Goal: Task Accomplishment & Management: Complete application form

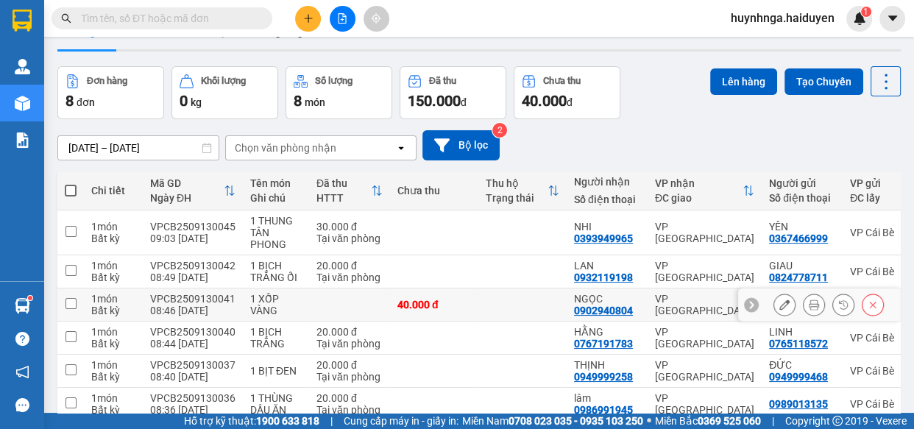
scroll to position [66, 0]
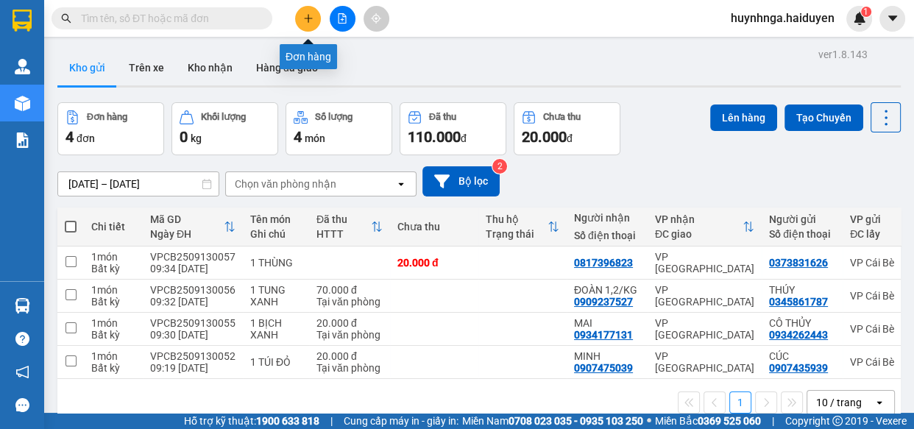
click at [314, 16] on button at bounding box center [308, 19] width 26 height 26
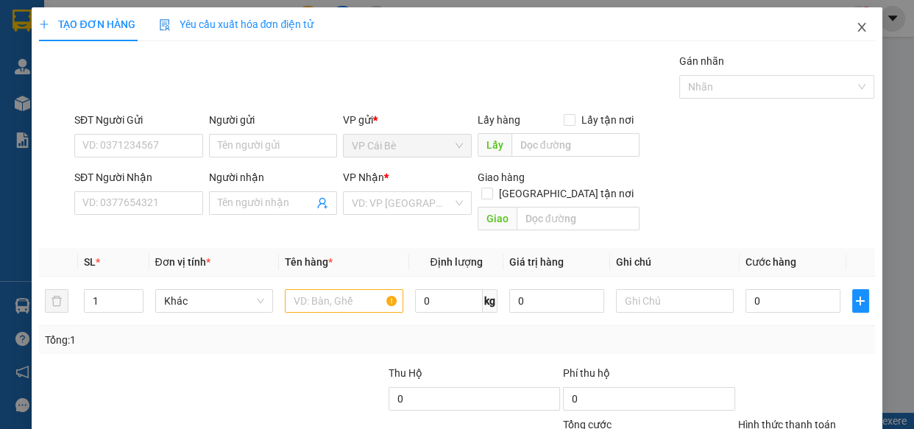
click at [857, 27] on icon "close" at bounding box center [861, 27] width 8 height 9
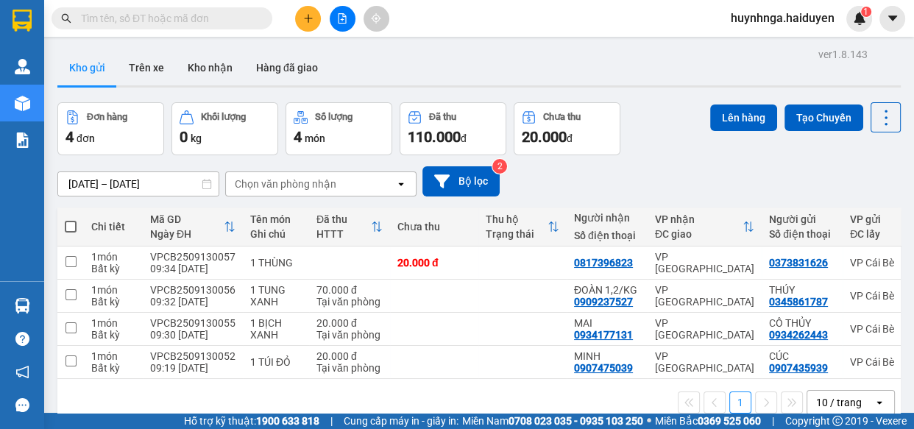
click at [171, 15] on input "text" at bounding box center [168, 18] width 174 height 16
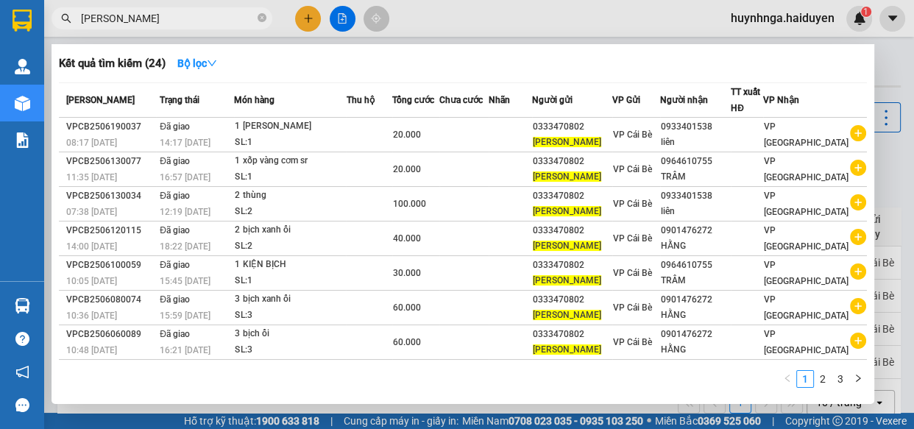
type input "[PERSON_NAME]"
click at [314, 21] on div at bounding box center [457, 214] width 914 height 429
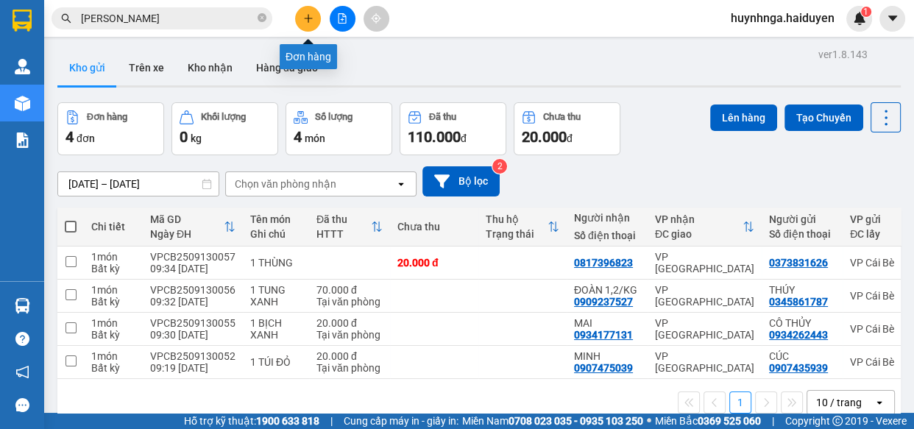
click at [302, 13] on button at bounding box center [308, 19] width 26 height 26
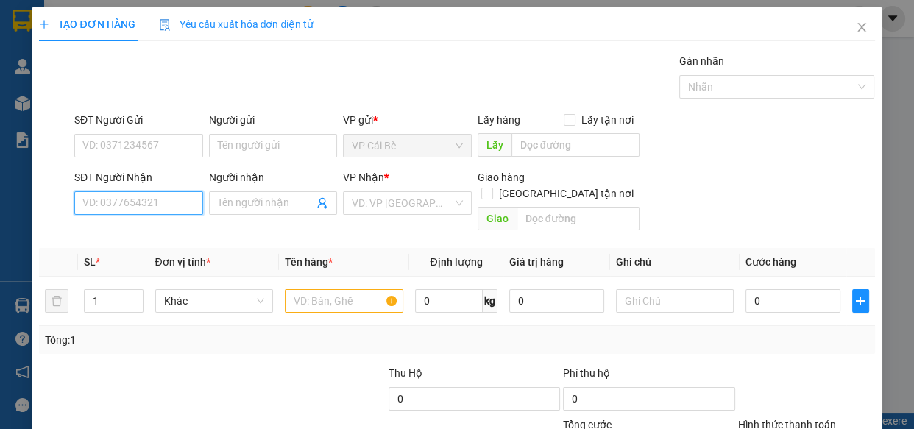
click at [127, 202] on input "SĐT Người Nhận" at bounding box center [138, 203] width 129 height 24
type input "0908980636"
click at [169, 236] on div "0908980636 - KIỀU" at bounding box center [137, 232] width 110 height 16
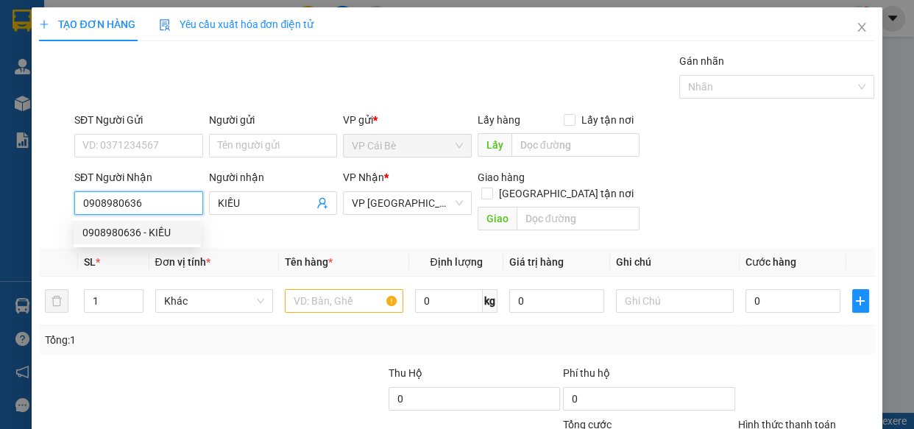
type input "KIỀU"
type input "300.000"
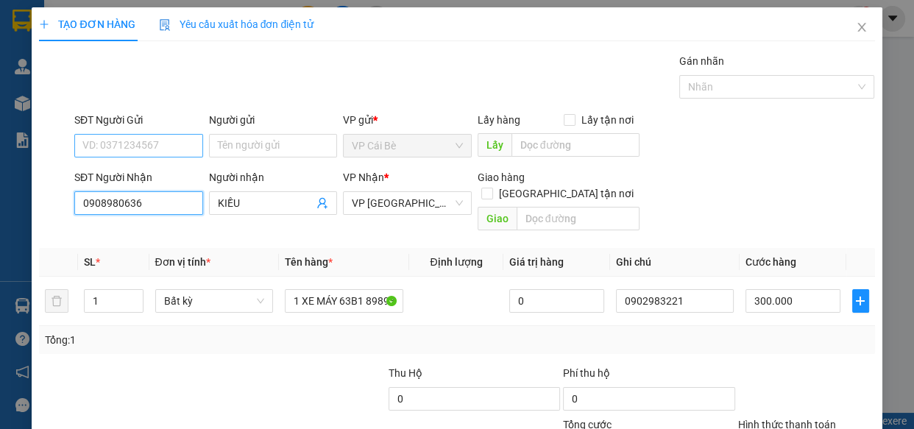
type input "0908980636"
click at [175, 143] on input "SĐT Người Gửi" at bounding box center [138, 146] width 129 height 24
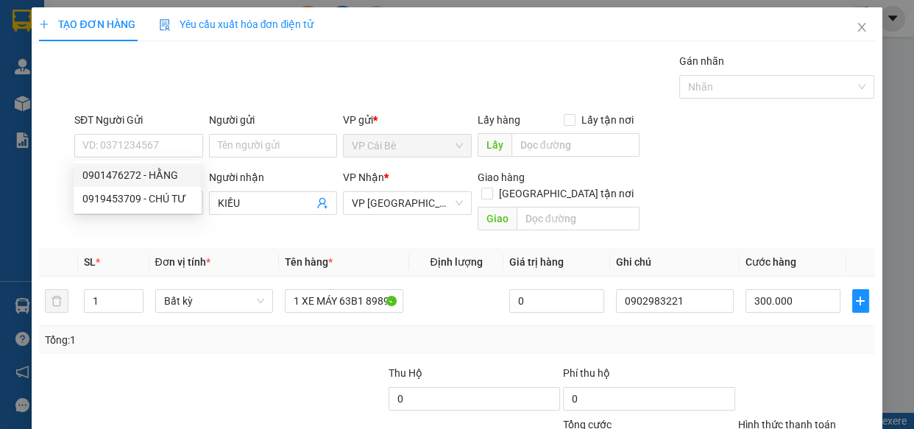
click at [190, 102] on div "Gói vận chuyển * Tiêu chuẩn Gán nhãn Nhãn" at bounding box center [474, 79] width 807 height 52
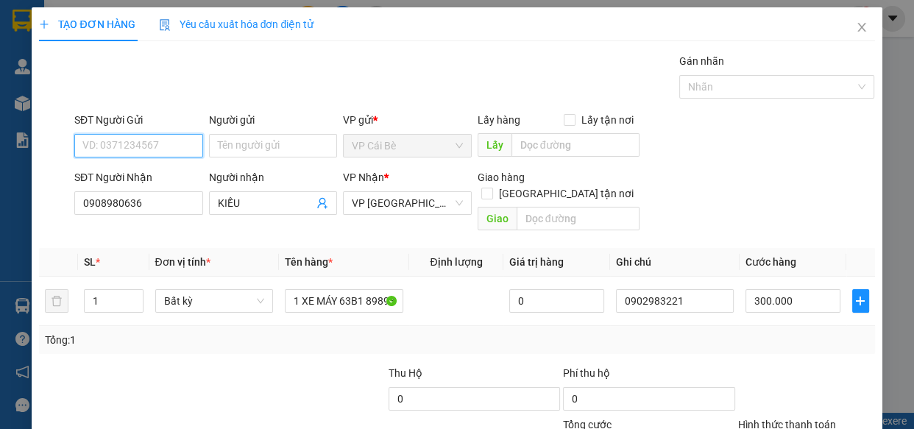
click at [176, 150] on input "SĐT Người Gửi" at bounding box center [138, 146] width 129 height 24
type input "0333470802"
click at [183, 176] on div "0333470802 - [GEOGRAPHIC_DATA]" at bounding box center [165, 175] width 166 height 16
type input "TRẠM TÂN PHONG"
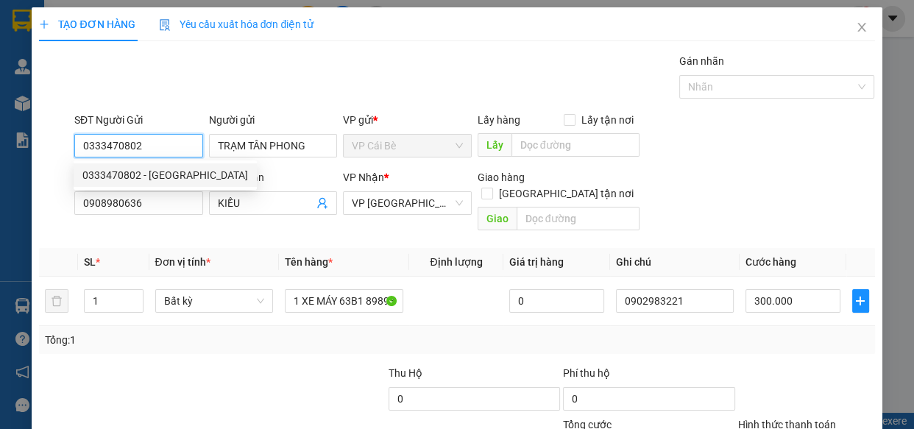
type input "20.000"
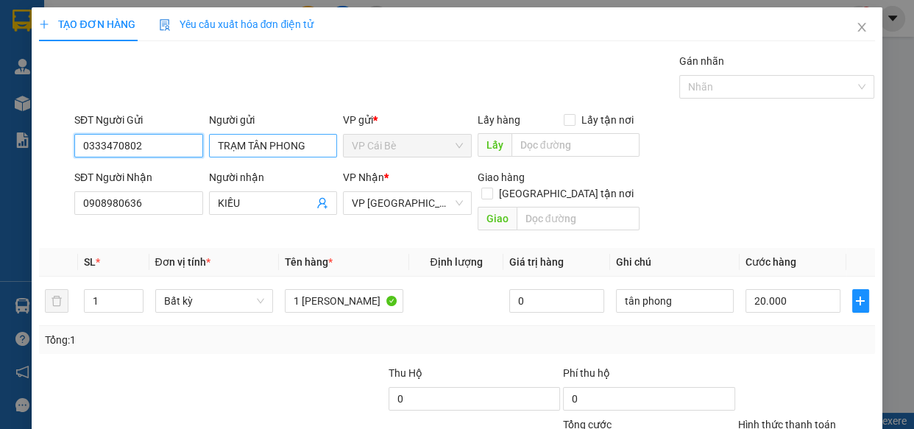
type input "0333470802"
drag, startPoint x: 218, startPoint y: 145, endPoint x: 350, endPoint y: 163, distance: 132.9
click at [350, 163] on form "SĐT Người Gửi 0333470802 Người gửi TRẠM TÂN PHONG TRẠM TÂN PHONG VP gửi * VP [P…" at bounding box center [456, 174] width 835 height 125
type input "T"
type input "[PERSON_NAME]"
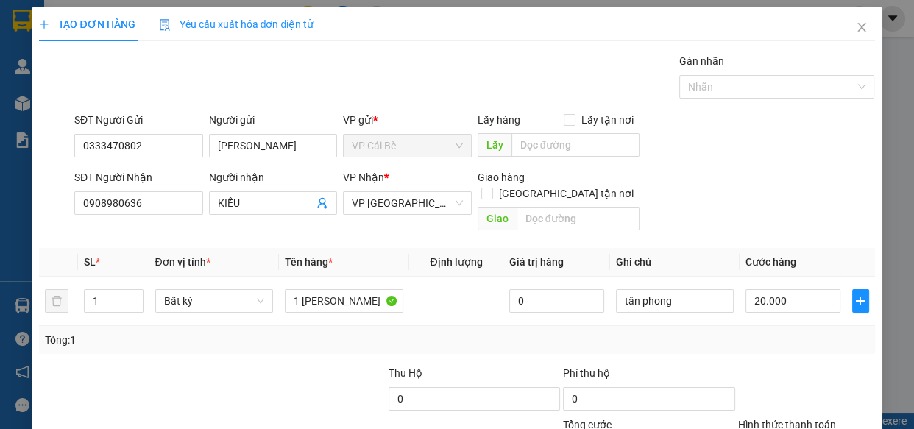
click at [375, 82] on div "Gói vận chuyển * Tiêu chuẩn Gán nhãn Nhãn" at bounding box center [474, 79] width 807 height 52
click at [365, 289] on input "1 [PERSON_NAME]" at bounding box center [344, 301] width 118 height 24
type input "1 BỊCH ỔI"
click at [833, 287] on td "20.000" at bounding box center [793, 301] width 107 height 49
click at [804, 294] on input "20.000" at bounding box center [792, 301] width 95 height 24
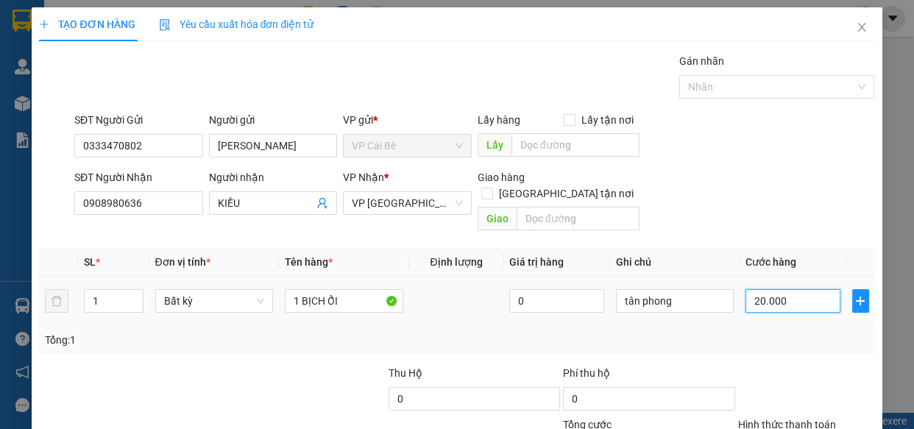
type input "0"
type input "2"
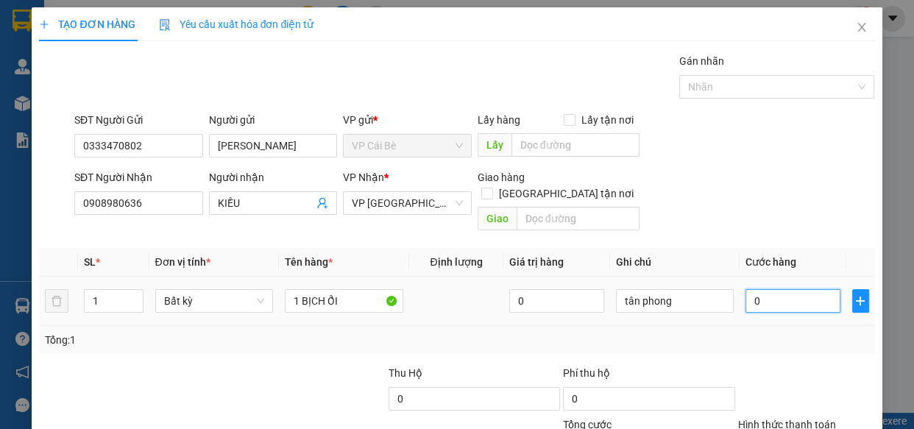
type input "02"
type input "20"
type input "020"
type input "20.000"
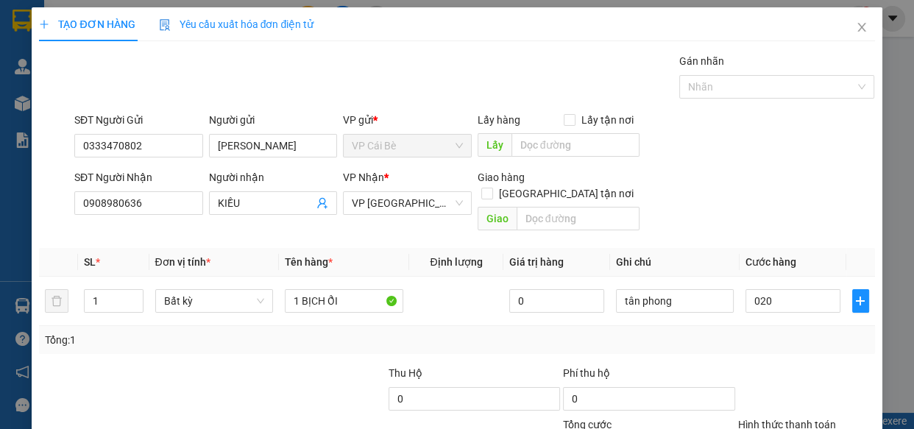
type input "20.000"
click at [826, 343] on div "Transit Pickup Surcharge Ids Transit Deliver Surcharge Ids Transit Deliver Surc…" at bounding box center [456, 292] width 835 height 479
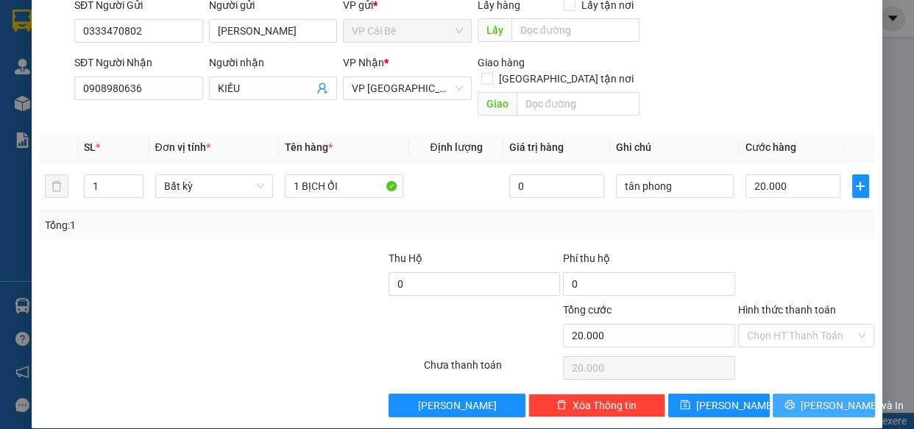
click at [835, 397] on span "[PERSON_NAME] và In" at bounding box center [852, 405] width 103 height 16
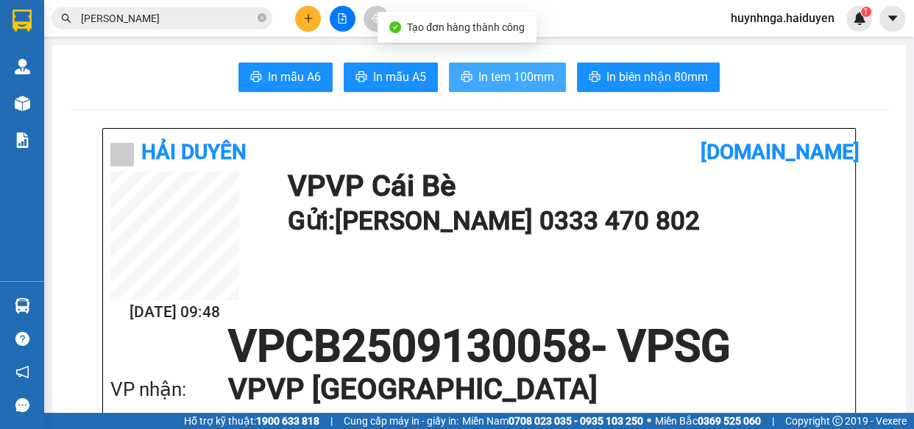
click at [521, 74] on span "In tem 100mm" at bounding box center [516, 77] width 76 height 18
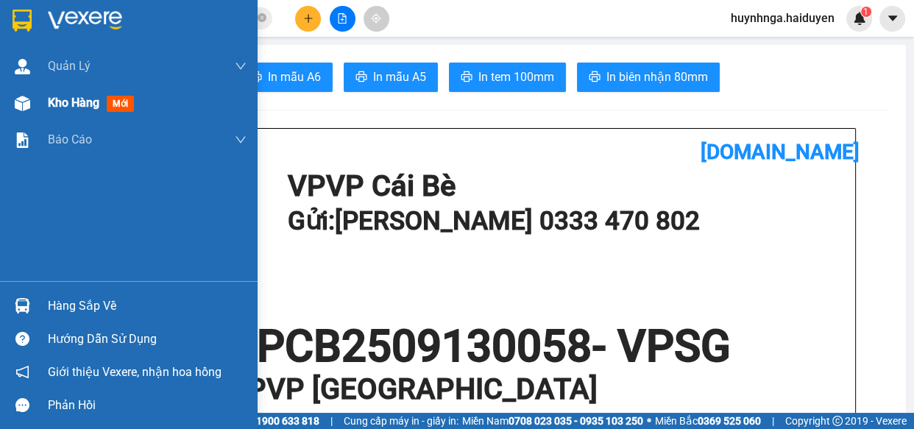
click at [85, 112] on div "Kho hàng mới" at bounding box center [147, 103] width 199 height 37
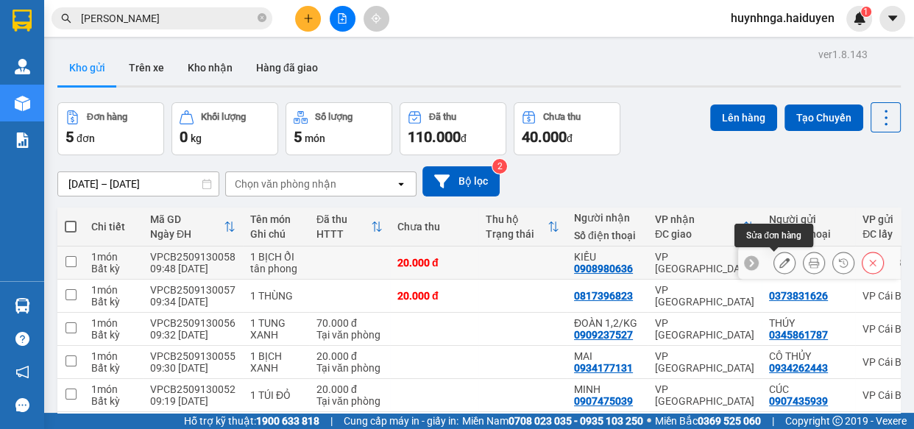
click at [779, 266] on icon at bounding box center [784, 263] width 10 height 10
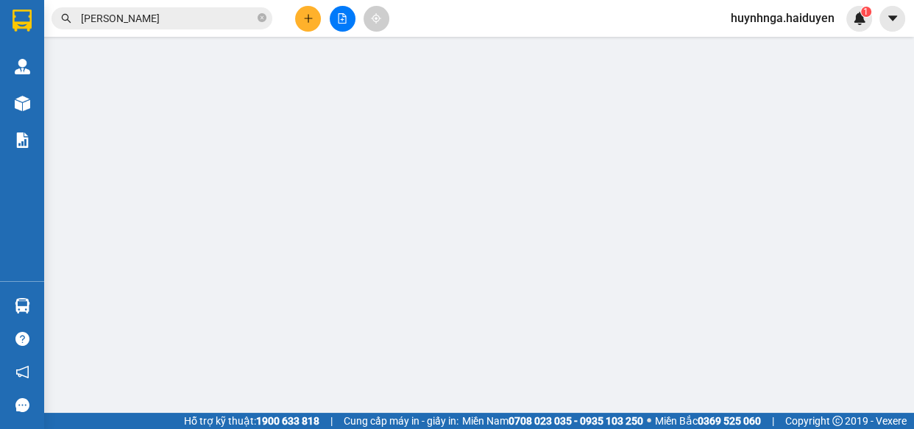
type input "0333470802"
type input "[PERSON_NAME]"
type input "0908980636"
type input "KIỀU"
type input "20.000"
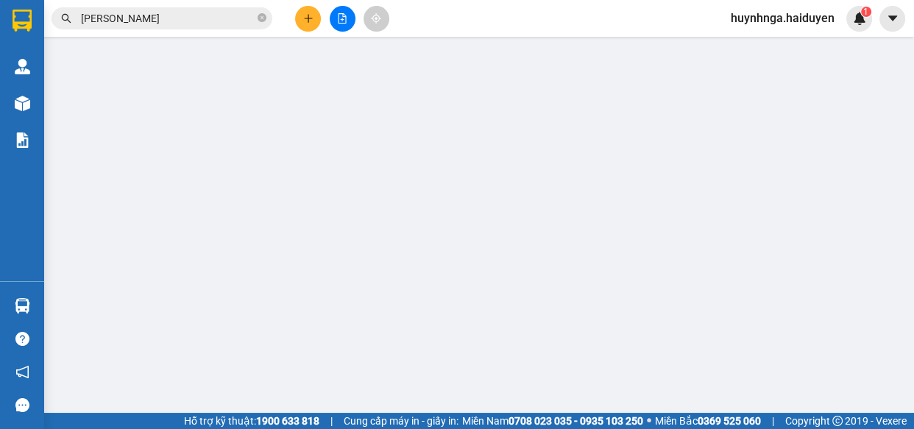
type input "20.000"
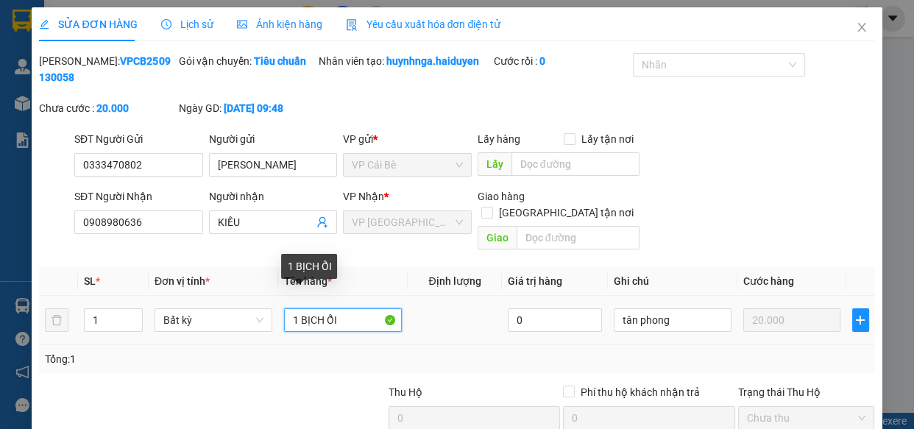
click at [319, 308] on input "1 BỊCH ỔI" at bounding box center [343, 320] width 118 height 24
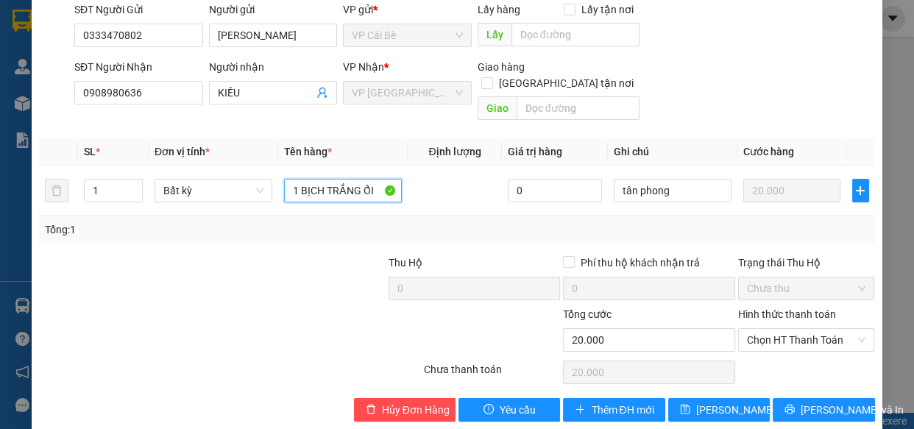
scroll to position [134, 0]
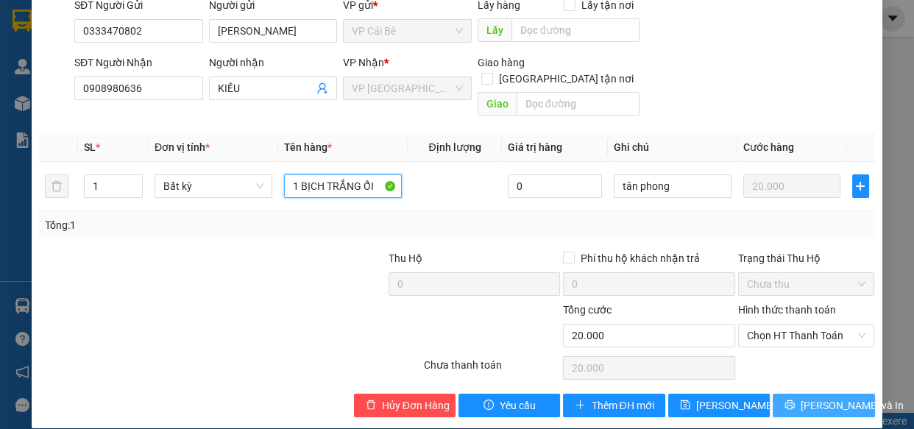
type input "1 BỊCH TRẮNG ỔI"
click at [826, 397] on span "[PERSON_NAME] và In" at bounding box center [852, 405] width 103 height 16
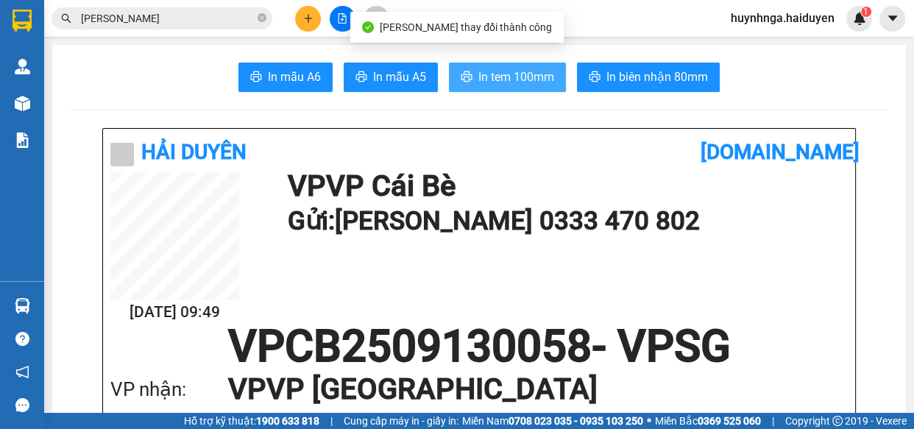
drag, startPoint x: 498, startPoint y: 71, endPoint x: 498, endPoint y: 101, distance: 29.4
click at [499, 71] on span "In tem 100mm" at bounding box center [516, 77] width 76 height 18
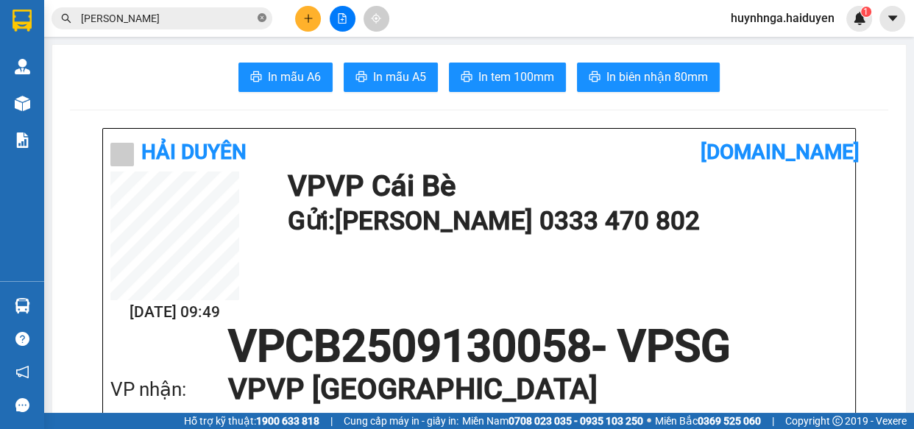
click at [259, 18] on icon "close-circle" at bounding box center [262, 17] width 9 height 9
click at [159, 16] on input "text" at bounding box center [168, 18] width 174 height 16
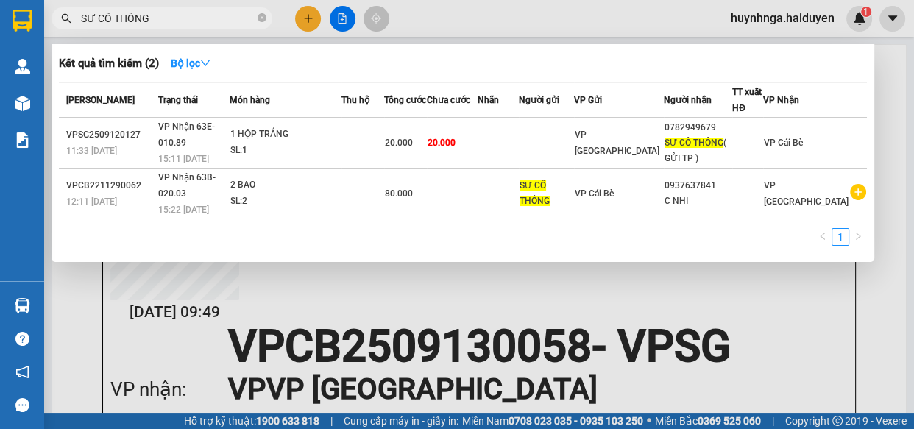
type input "SƯ CÔ THÔNG"
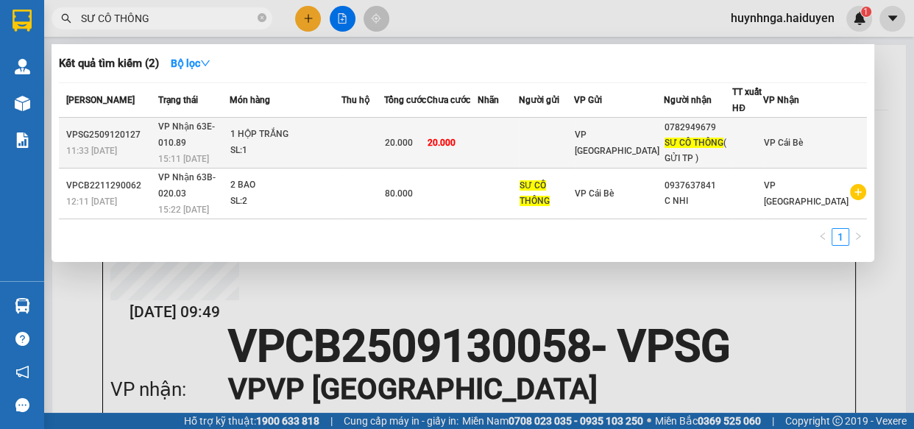
click at [341, 131] on div "1 HỘP TRẮNG" at bounding box center [285, 135] width 110 height 16
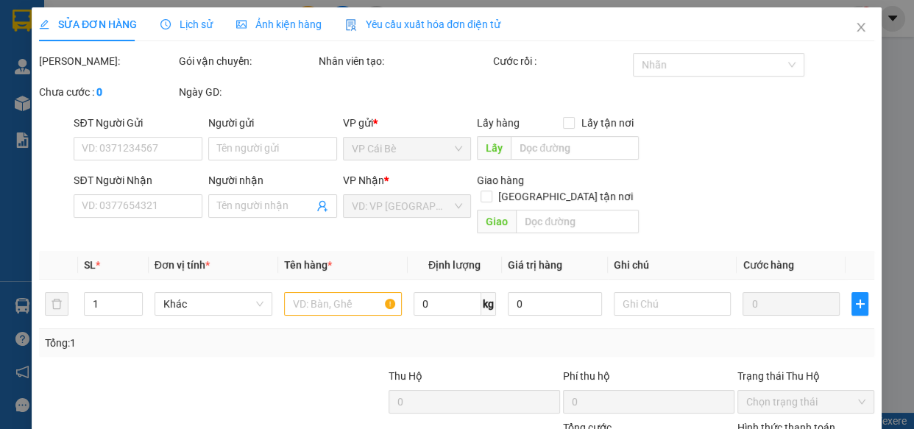
type input "0782949679"
type input "SƯ CÔ THÔNG ( GỬI TP )"
type input "20.000"
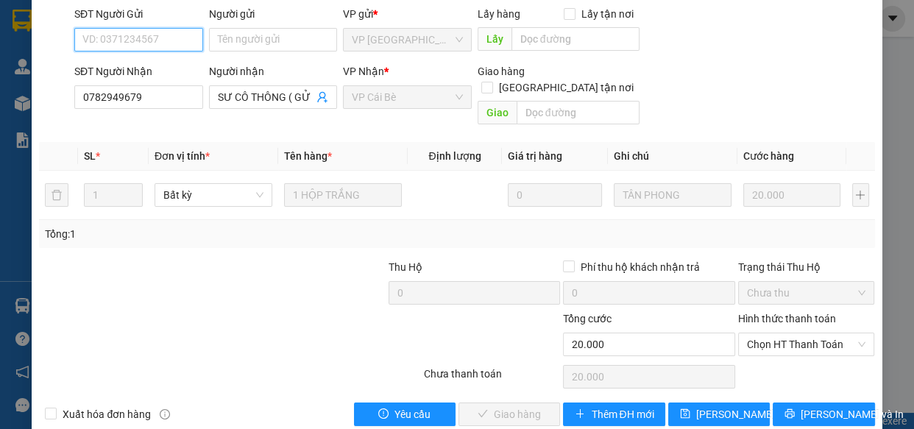
scroll to position [134, 0]
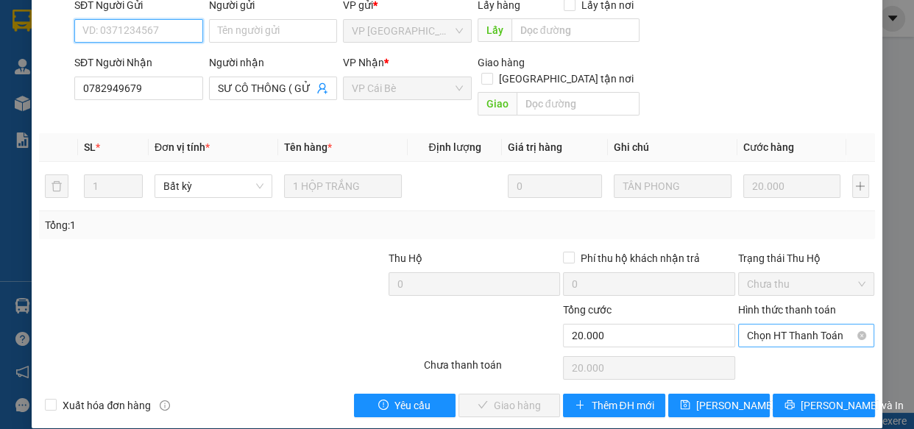
click at [790, 325] on span "Chọn HT Thanh Toán" at bounding box center [806, 336] width 119 height 22
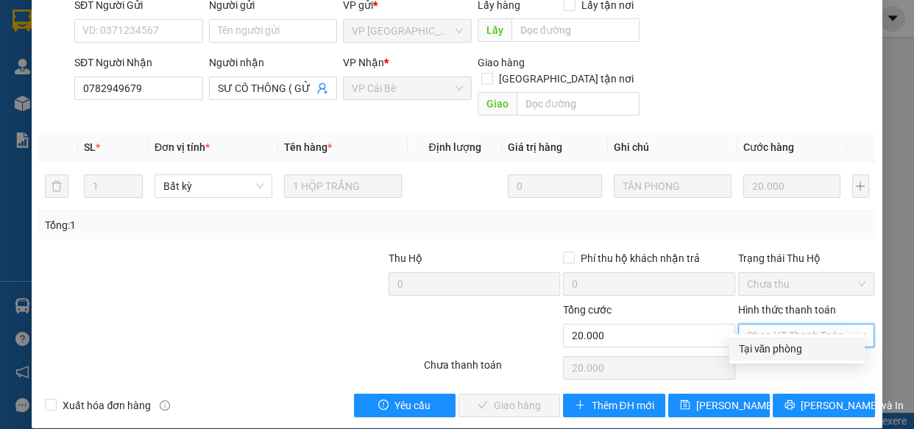
click at [799, 339] on div "Tại văn phòng" at bounding box center [796, 349] width 135 height 24
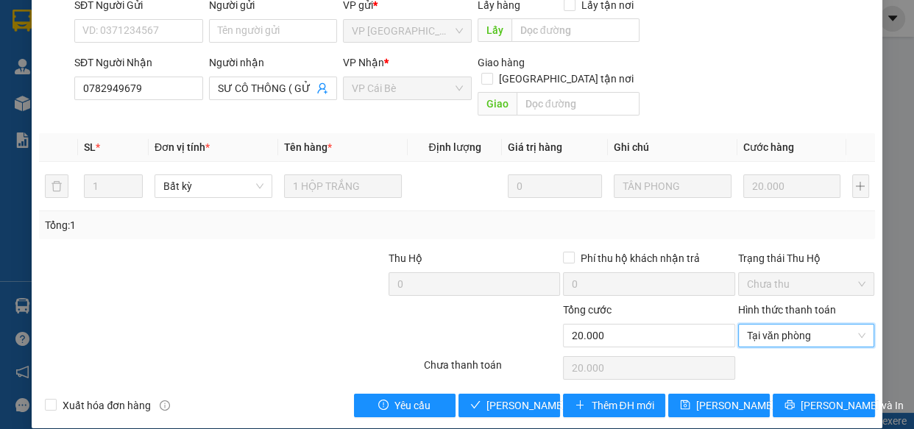
type input "0"
drag, startPoint x: 501, startPoint y: 388, endPoint x: 514, endPoint y: 376, distance: 17.2
click at [502, 397] on span "[PERSON_NAME] và Giao hàng" at bounding box center [556, 405] width 141 height 16
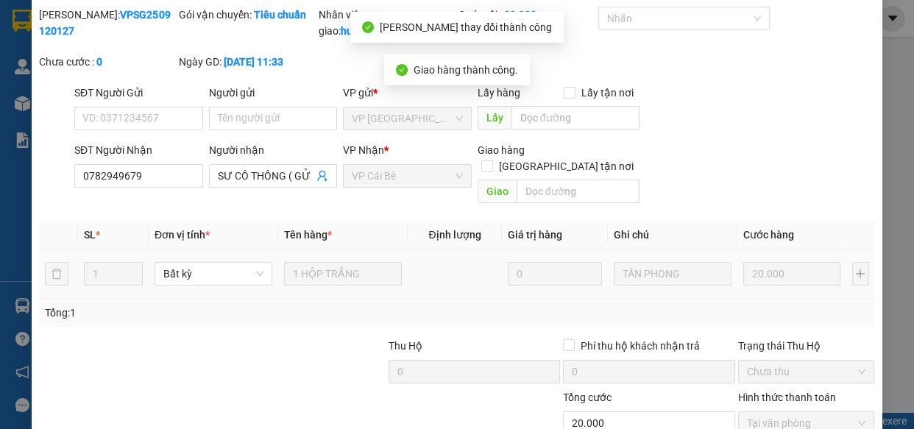
scroll to position [0, 0]
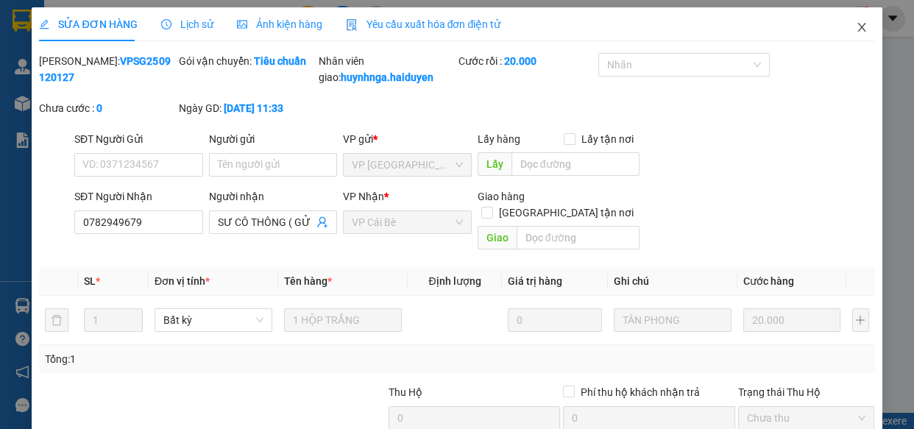
click at [856, 23] on icon "close" at bounding box center [862, 27] width 12 height 12
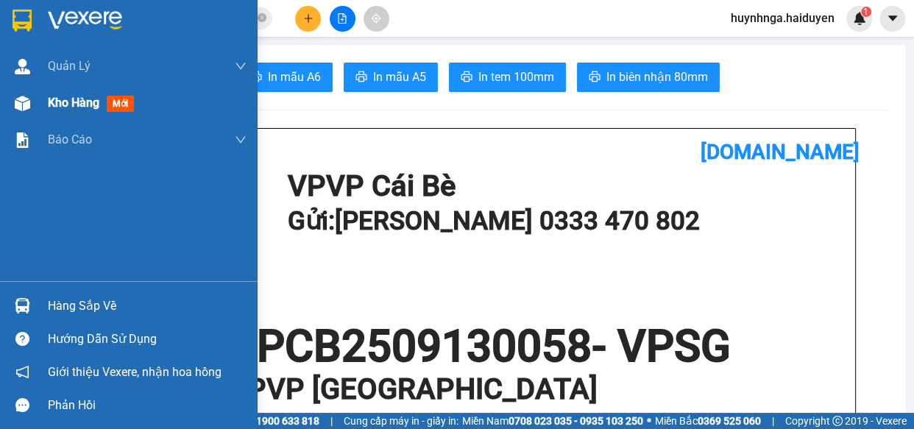
click at [54, 104] on span "Kho hàng" at bounding box center [74, 103] width 52 height 14
